Goal: Navigation & Orientation: Go to known website

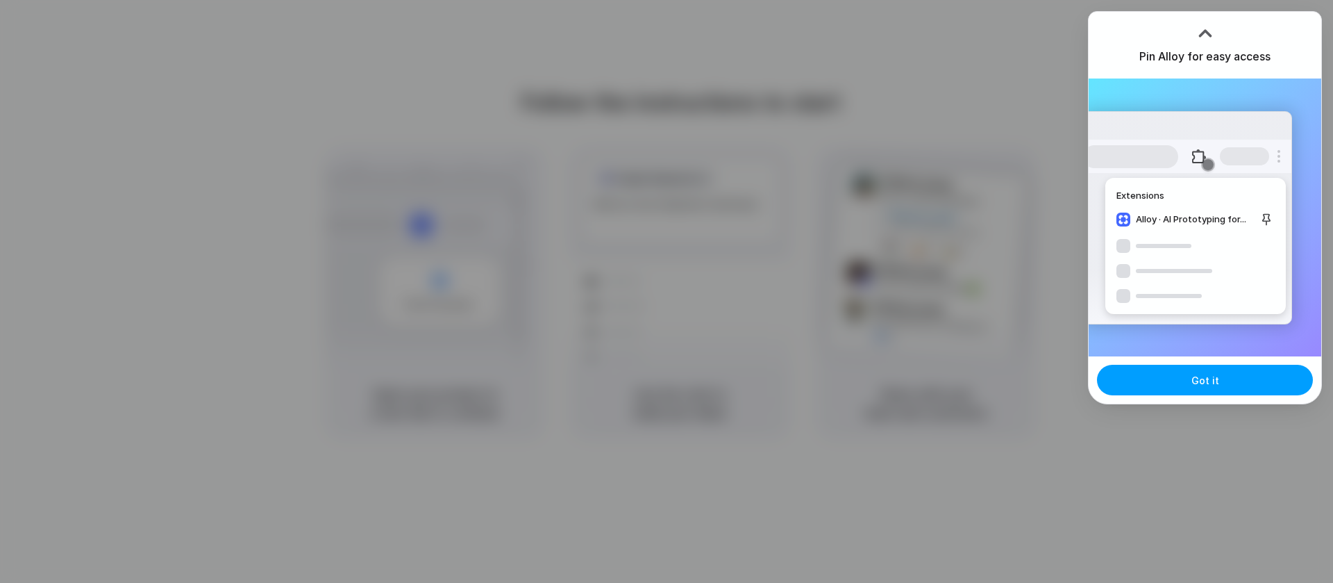
click at [1212, 379] on span "Got it" at bounding box center [1205, 380] width 28 height 15
